Goal: Task Accomplishment & Management: Manage account settings

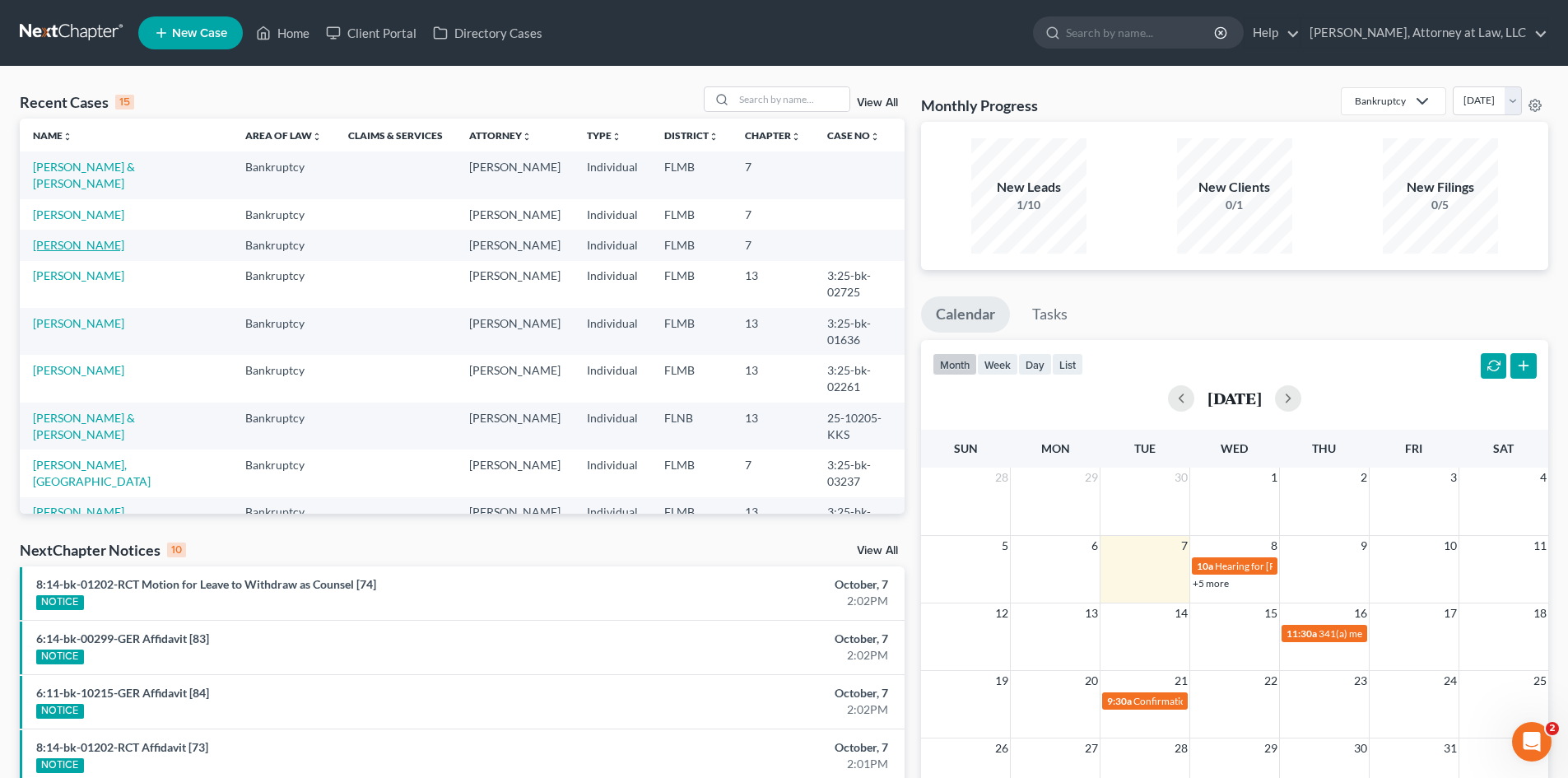
click at [98, 252] on link "[PERSON_NAME]" at bounding box center [79, 244] width 91 height 14
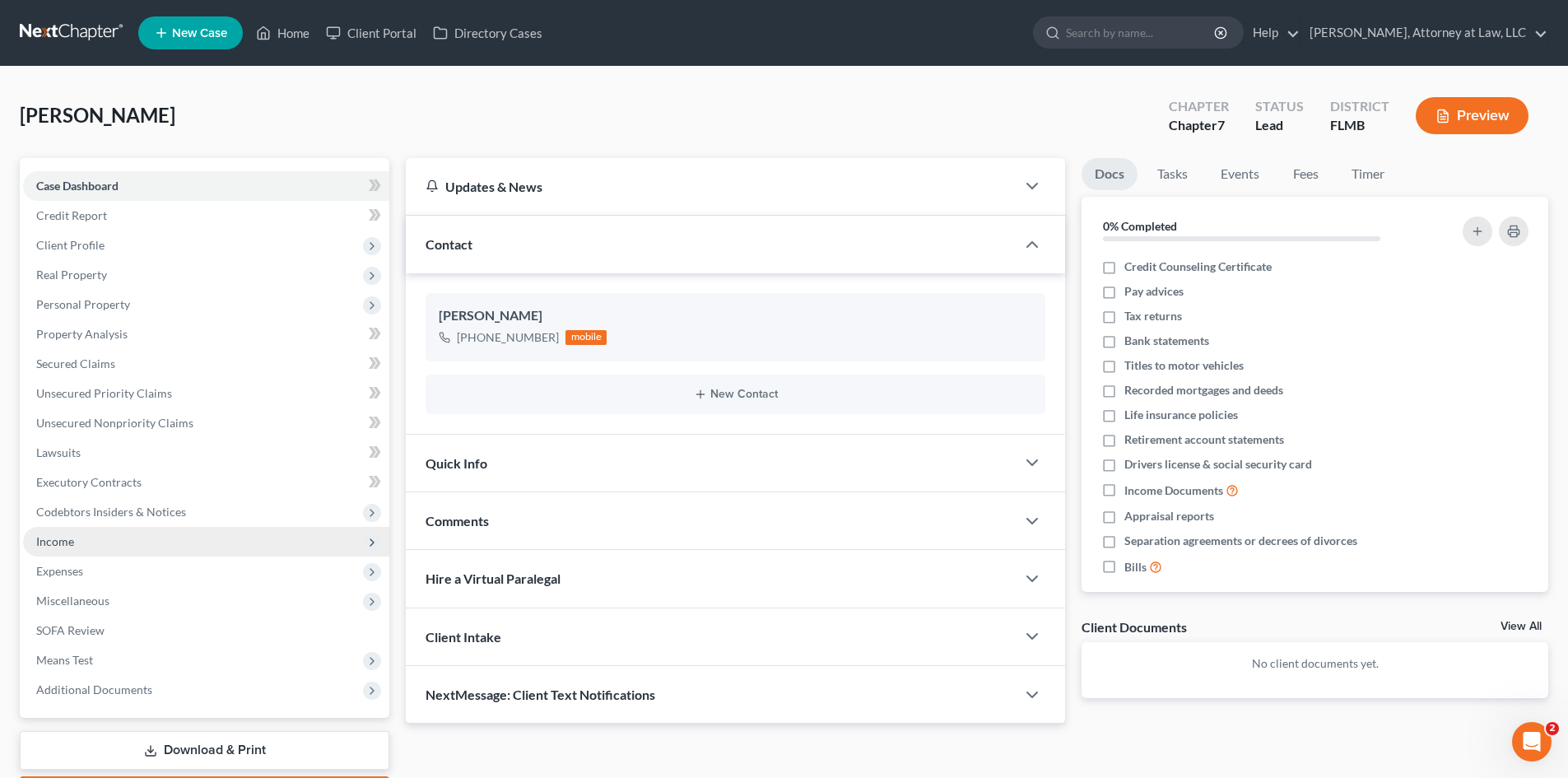
click at [60, 546] on span "Income" at bounding box center [56, 541] width 38 height 14
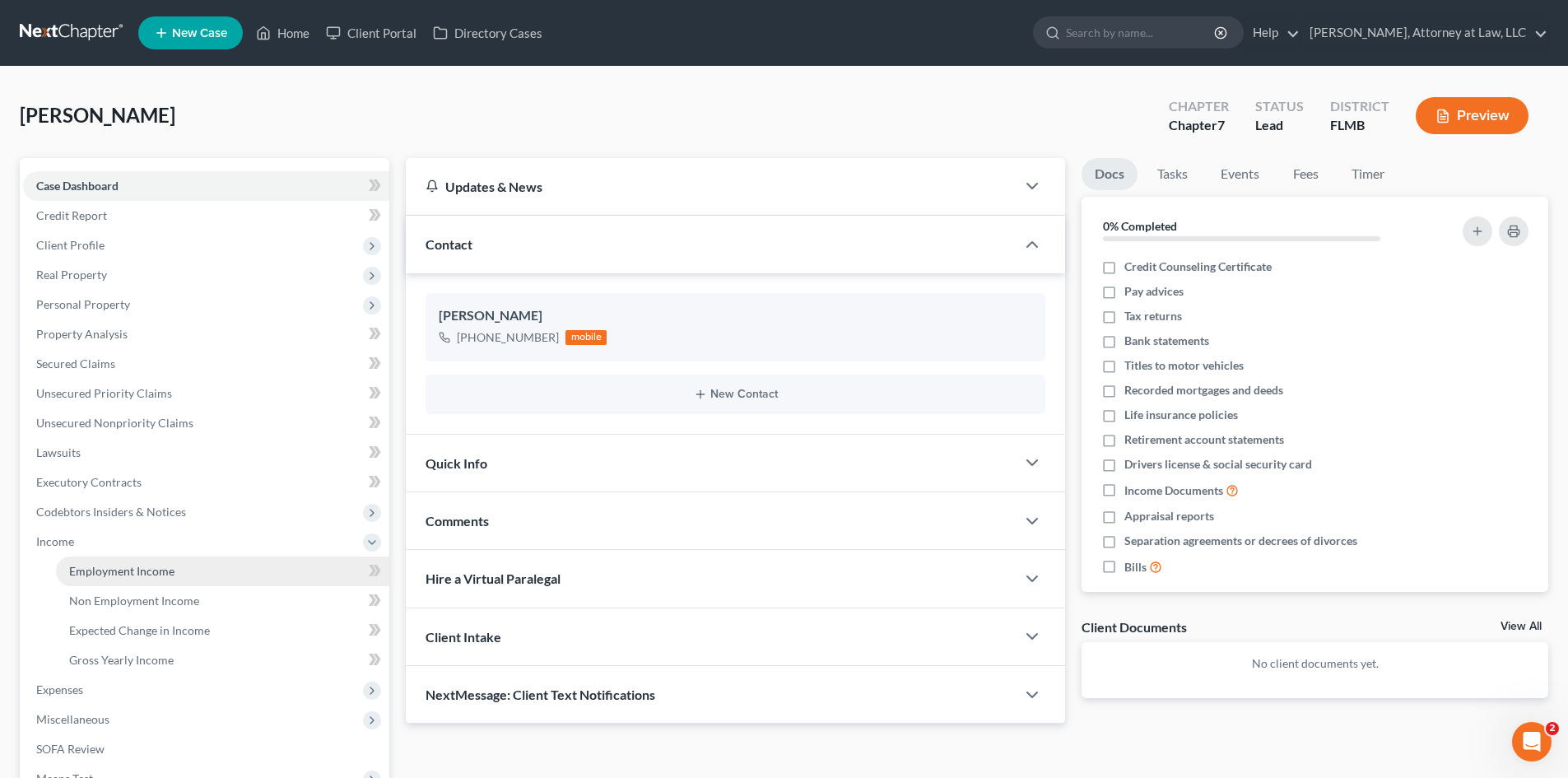
drag, startPoint x: 110, startPoint y: 578, endPoint x: 125, endPoint y: 584, distance: 16.2
click at [111, 578] on link "Employment Income" at bounding box center [222, 571] width 333 height 30
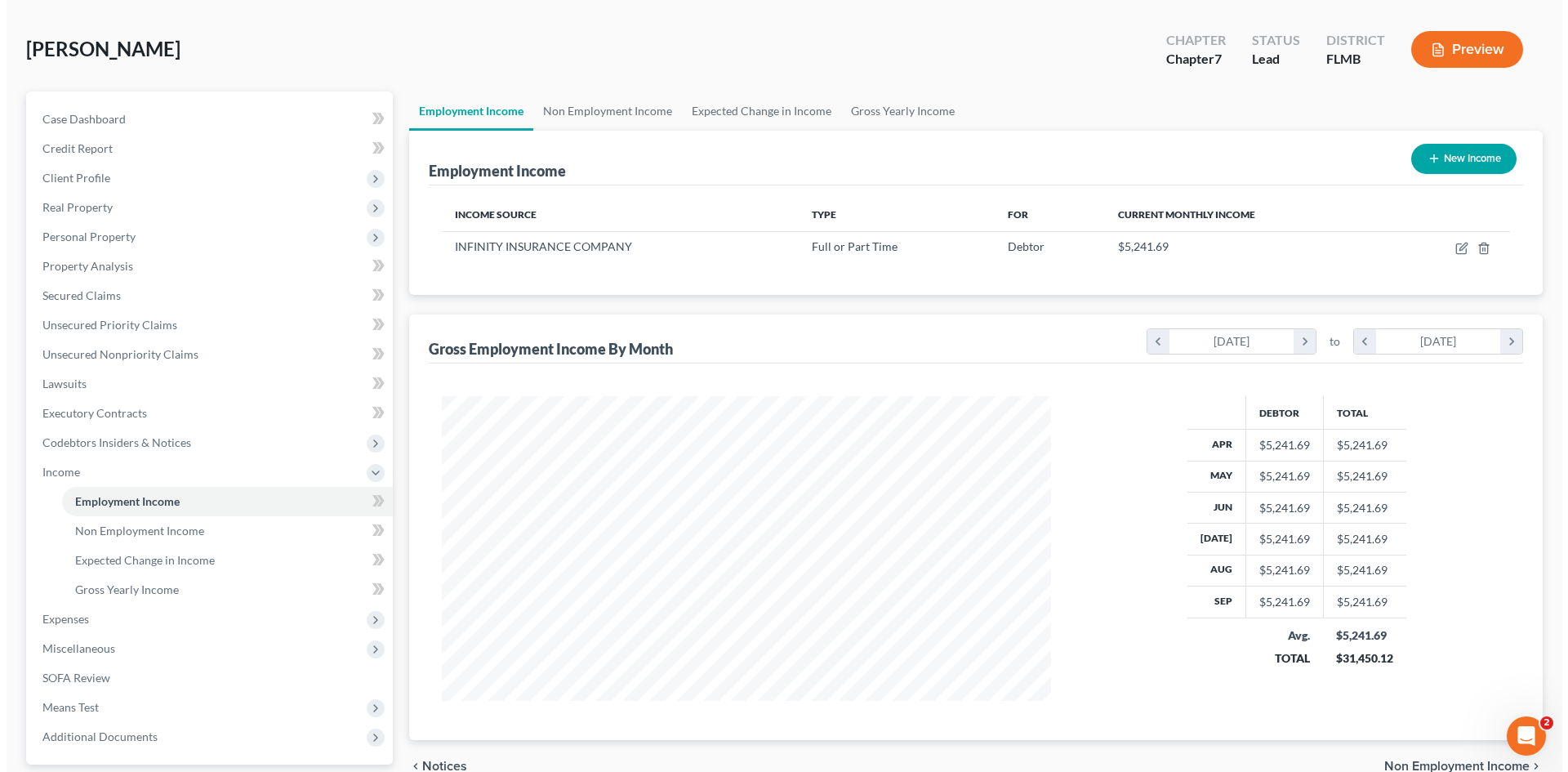
scroll to position [214, 0]
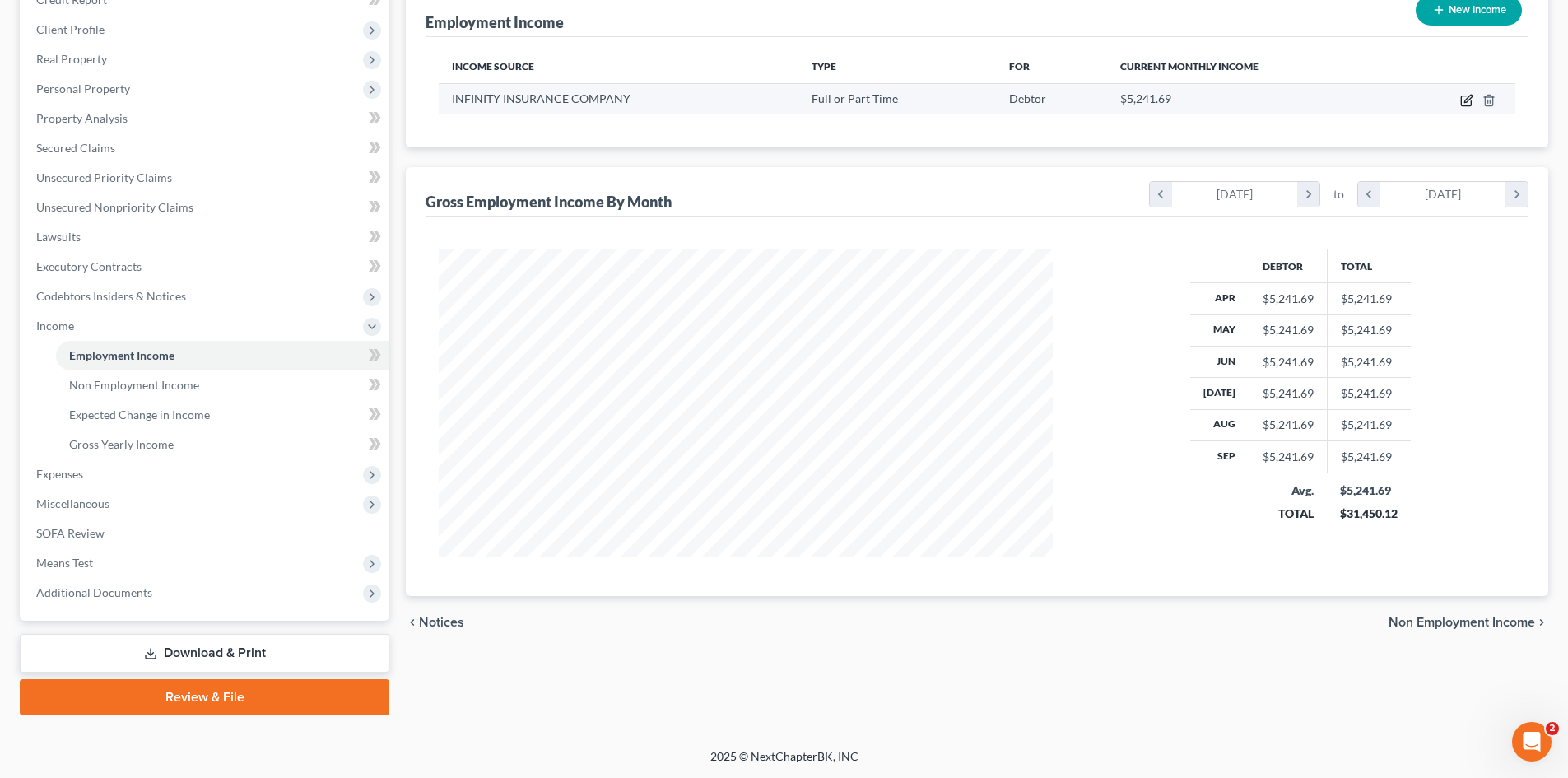
click at [1467, 106] on icon "button" at bounding box center [1466, 101] width 10 height 10
select select "0"
select select "9"
select select "2"
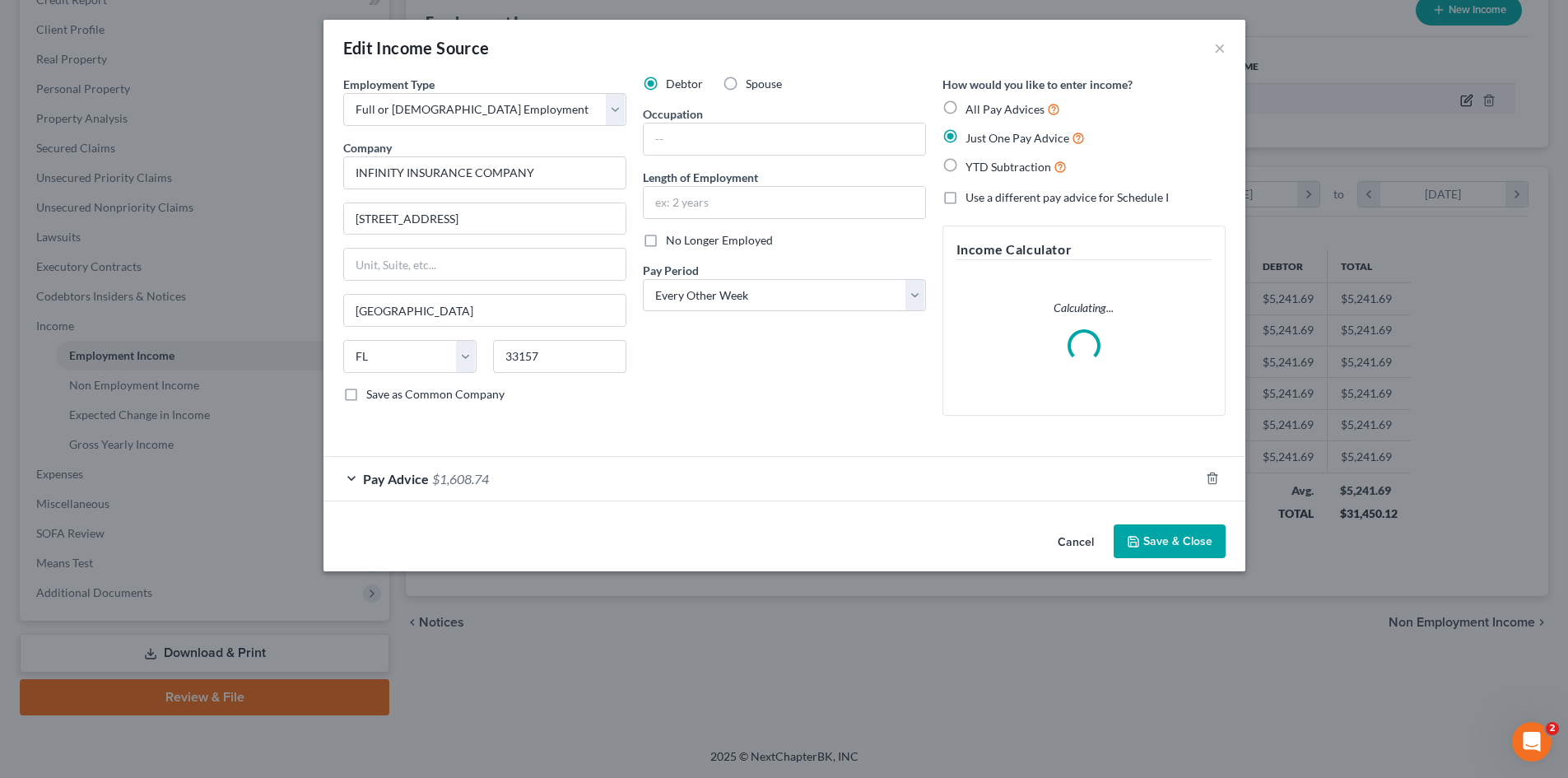
scroll to position [310, 653]
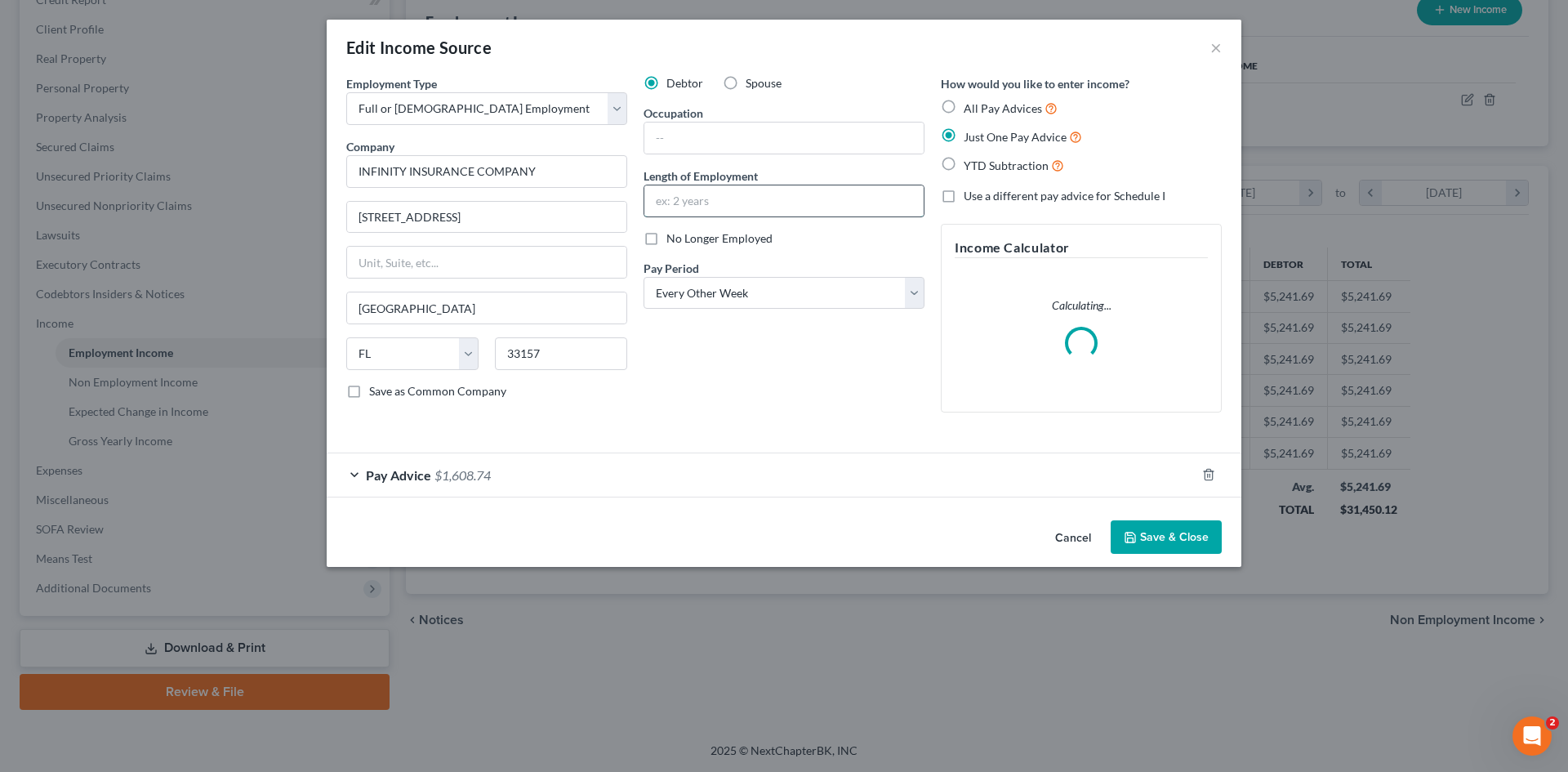
click at [697, 211] on input "text" at bounding box center [784, 201] width 279 height 31
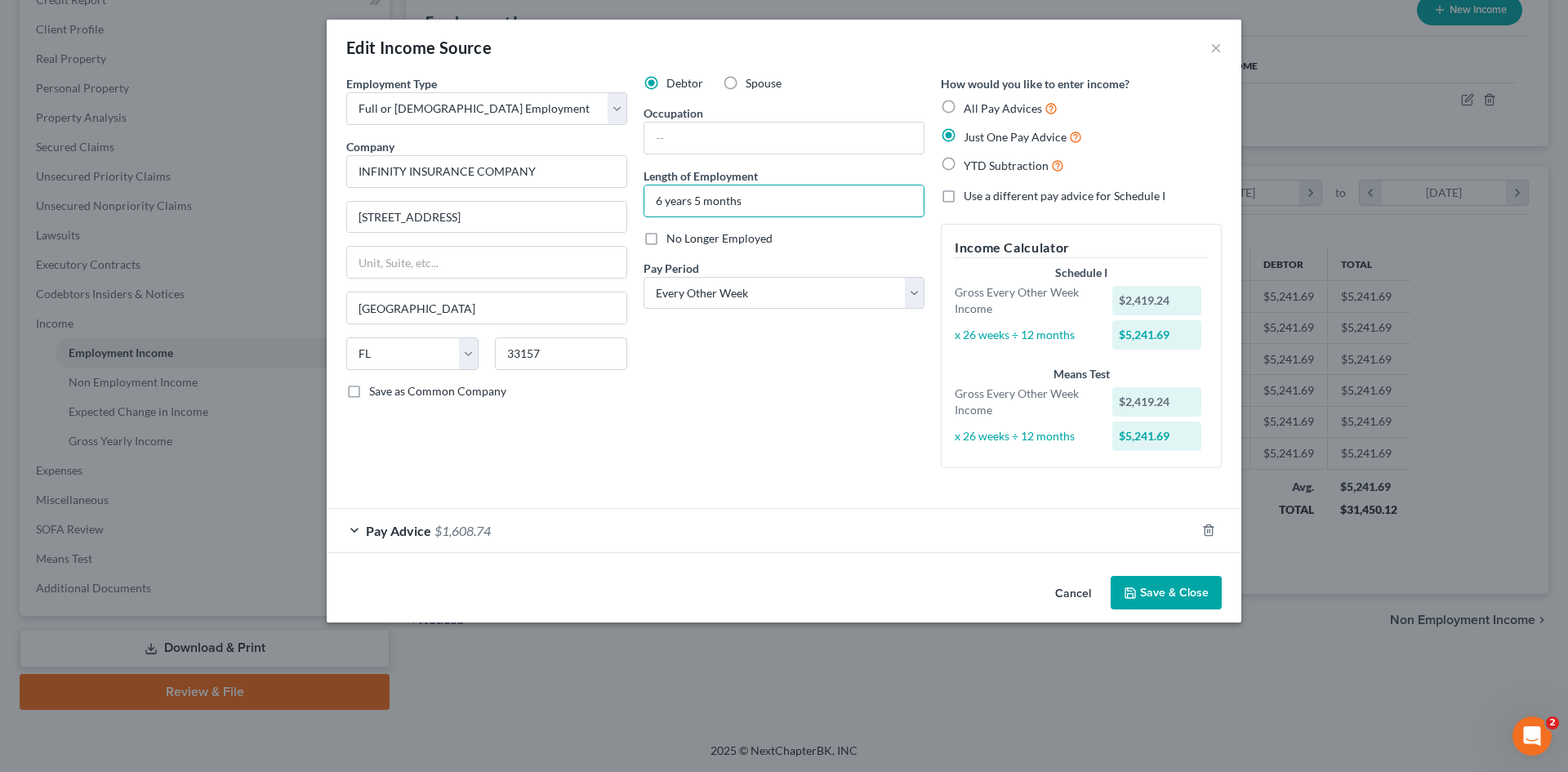
type input "6 years 5 months"
click at [1170, 592] on button "Save & Close" at bounding box center [1166, 593] width 111 height 35
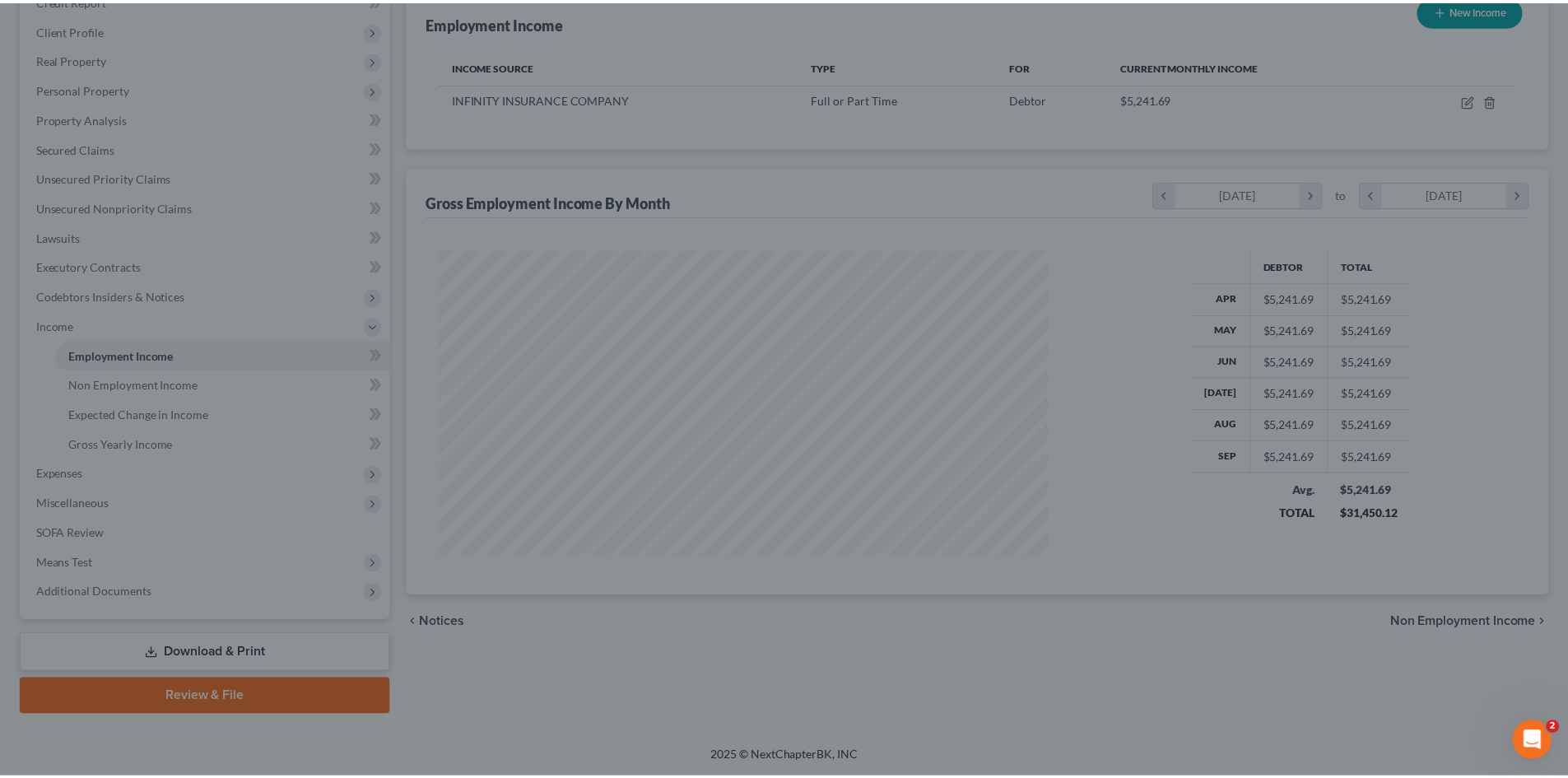
scroll to position [822721, 822578]
